Goal: Task Accomplishment & Management: Manage account settings

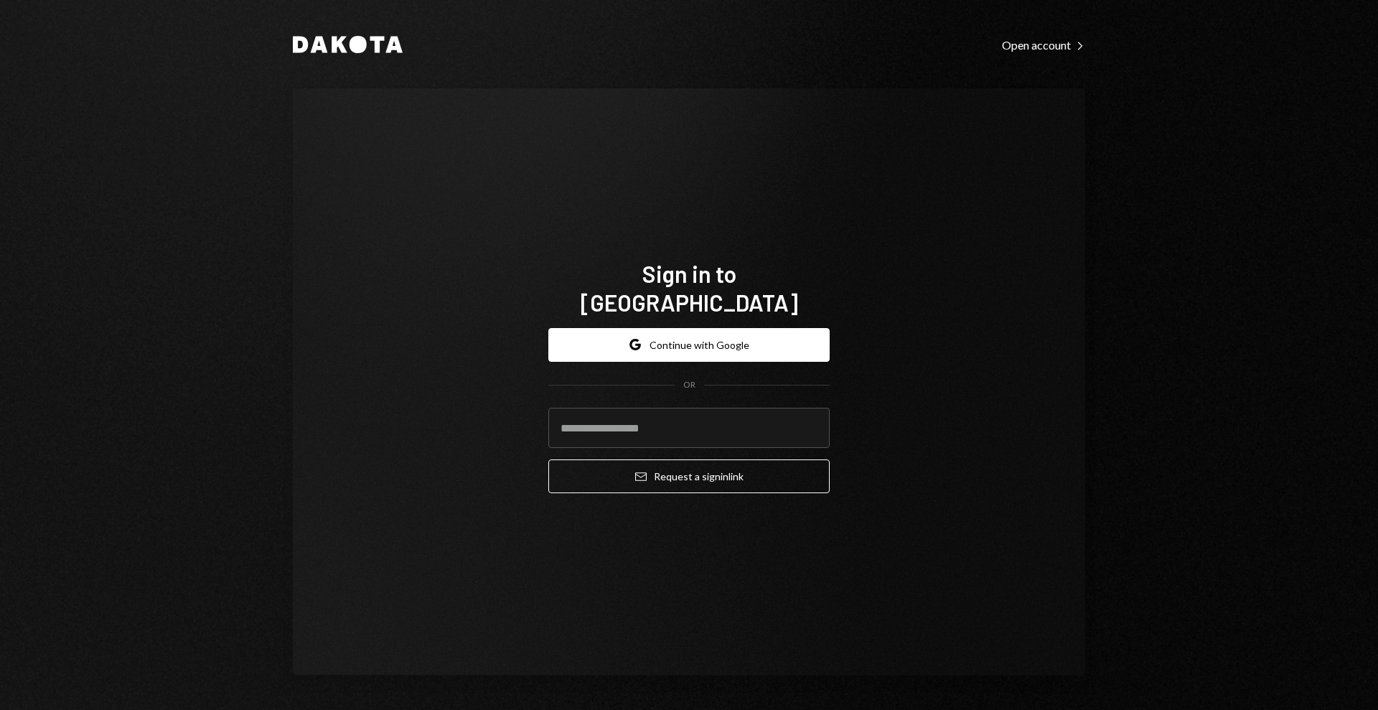
click at [563, 207] on div "Sign in to Dakota Google Continue with Google OR Email Request a sign in link" at bounding box center [689, 381] width 793 height 587
click at [659, 334] on button "Google Continue with Google" at bounding box center [688, 345] width 281 height 34
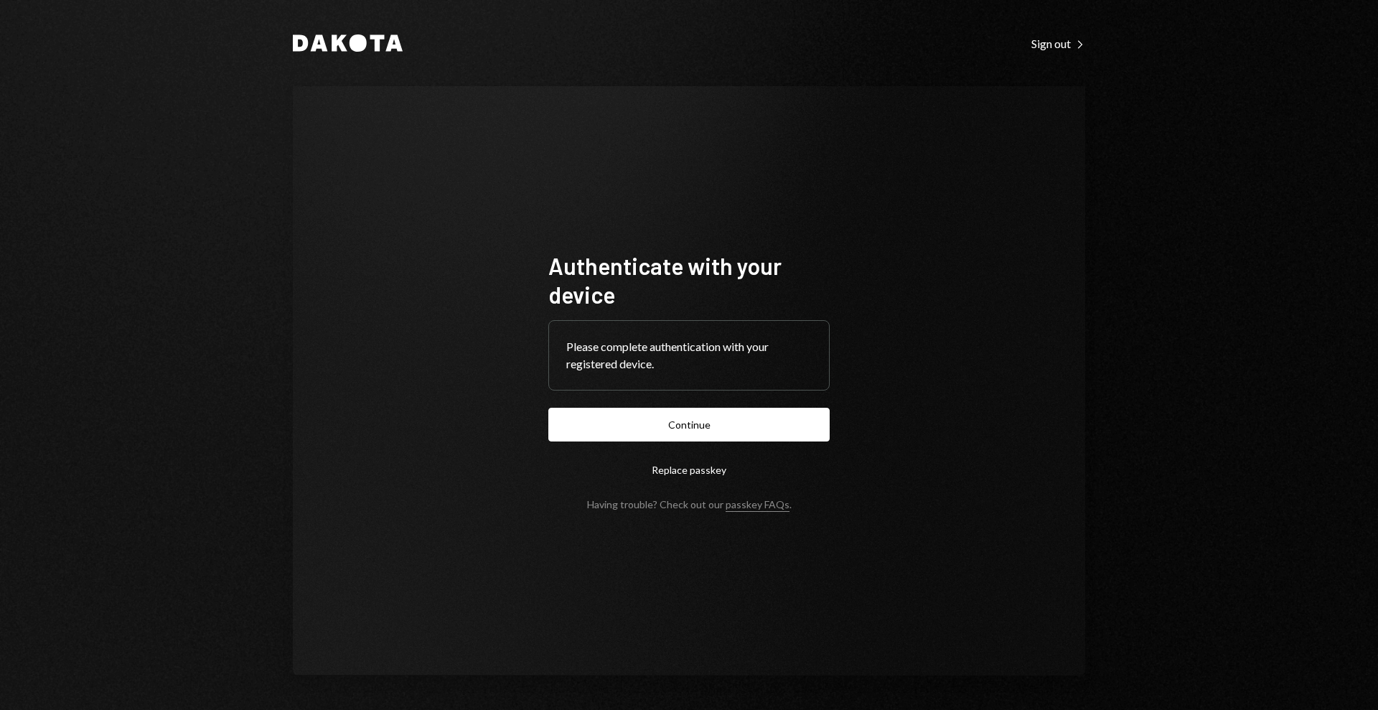
click at [969, 670] on div "Authenticate with your device Please complete authentication with your register…" at bounding box center [689, 380] width 793 height 589
